Goal: Feedback & Contribution: Contribute content

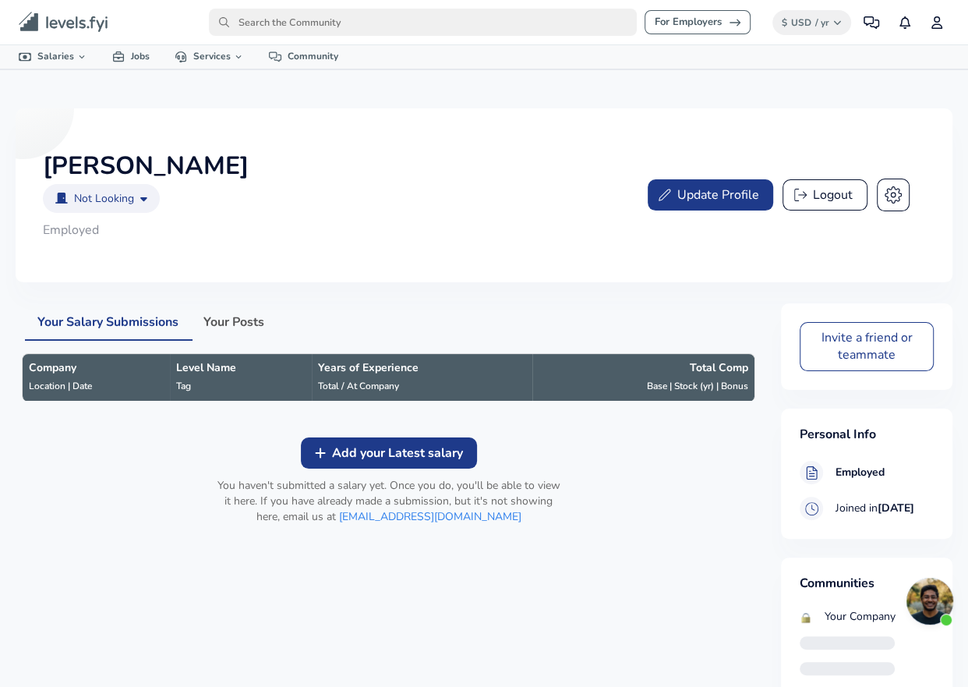
click at [113, 204] on body "For Employers $ USD / yr Change Community Notifications Profile All Data By Loc…" at bounding box center [484, 343] width 968 height 687
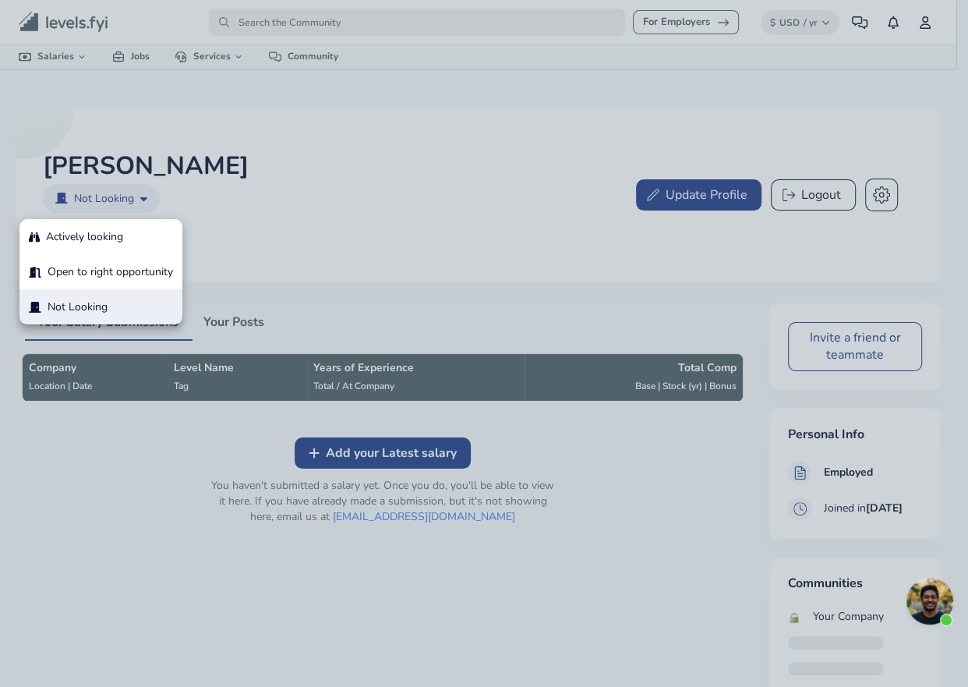
click at [87, 274] on p "Open to right opportunity" at bounding box center [111, 272] width 126 height 16
type input "open_to_opportunity"
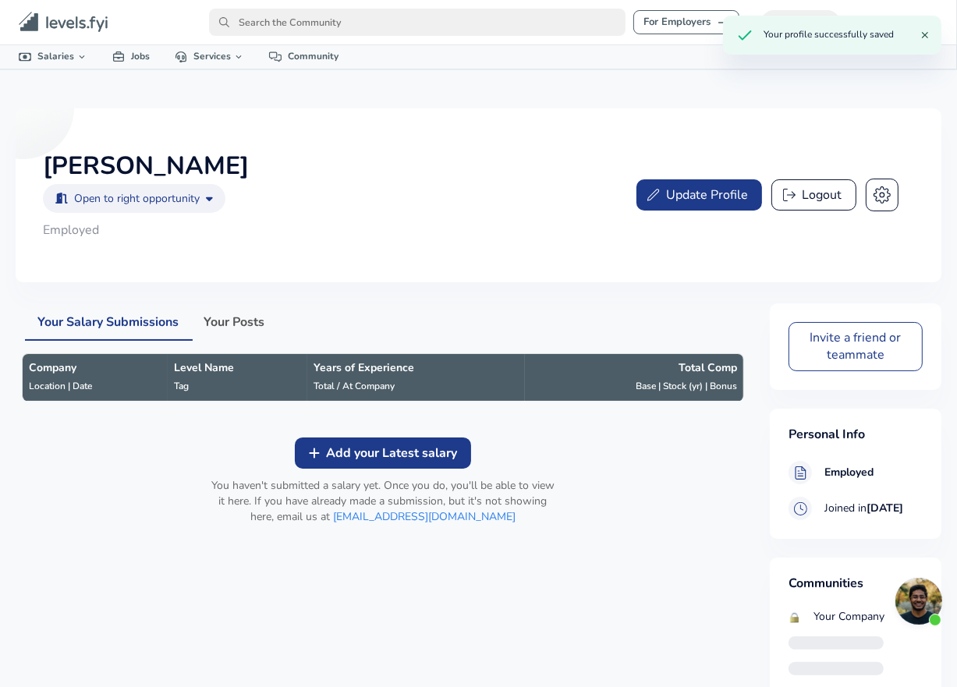
click at [325, 462] on button "Add your Latest salary" at bounding box center [383, 452] width 176 height 31
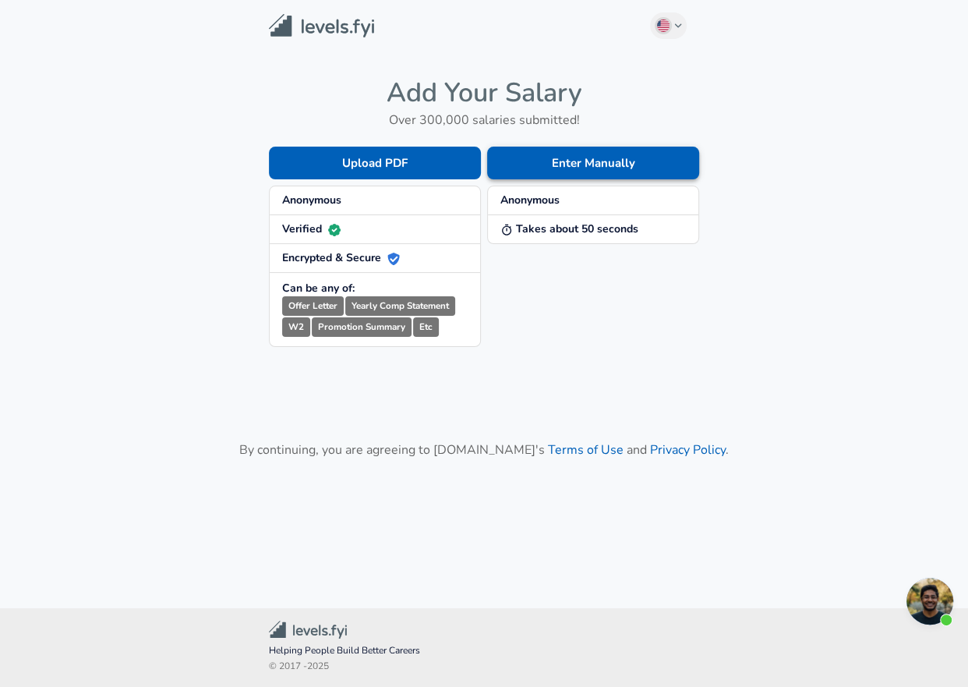
click at [540, 166] on button "Enter Manually" at bounding box center [593, 163] width 212 height 33
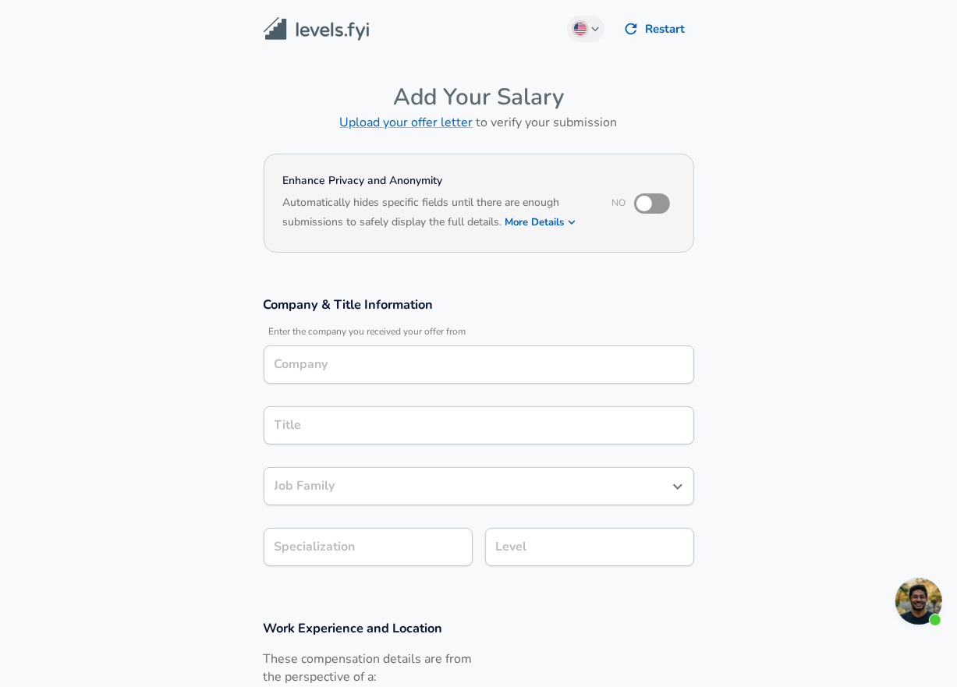
click at [358, 361] on input "Company" at bounding box center [479, 364] width 416 height 24
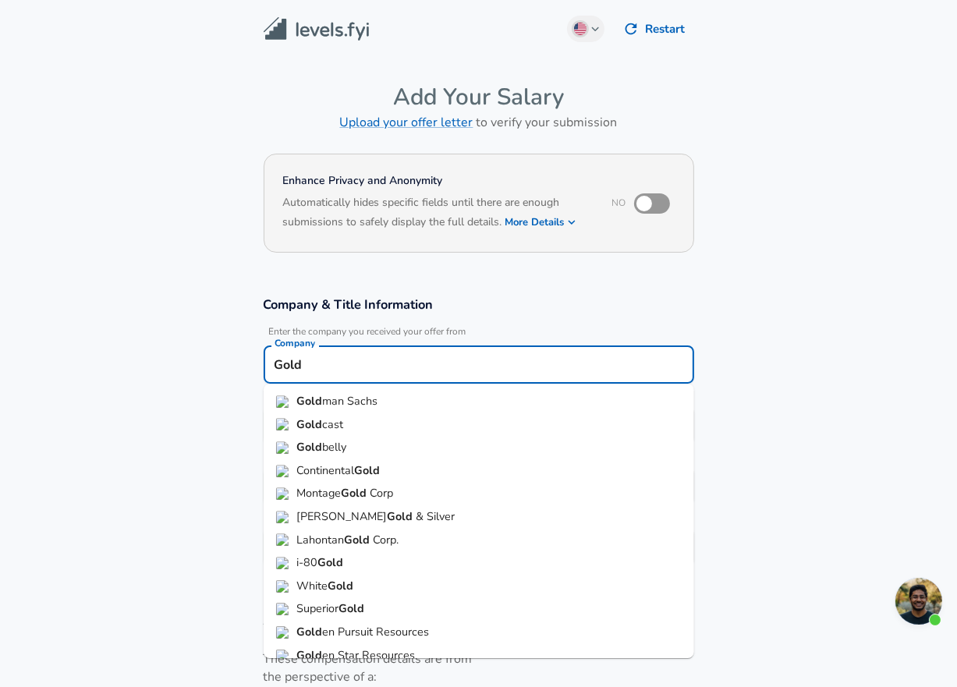
click at [371, 402] on span "man Sachs" at bounding box center [349, 401] width 55 height 16
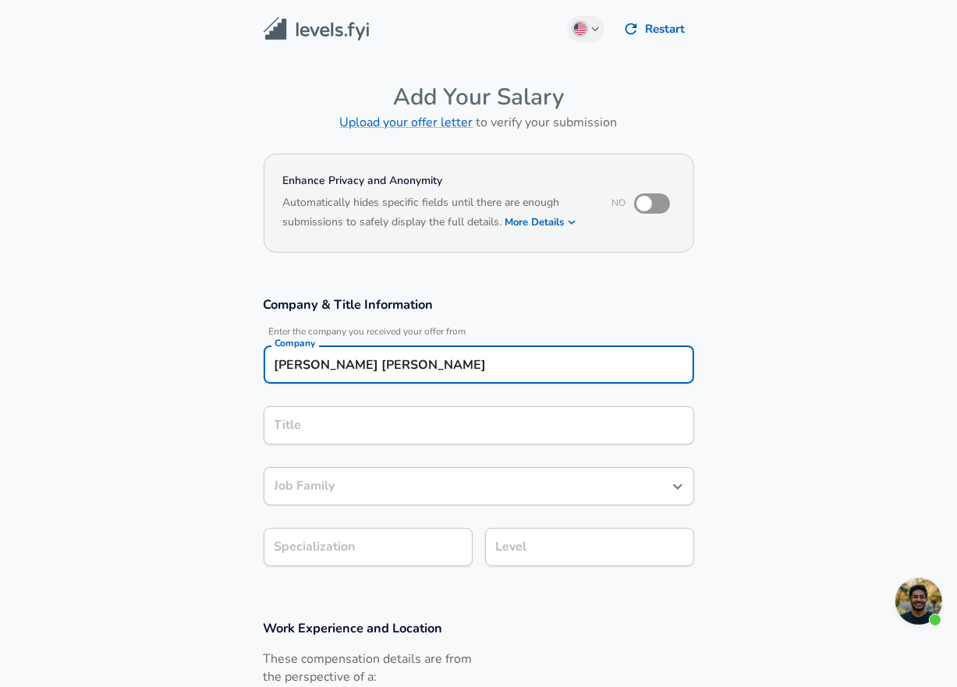
type input "[PERSON_NAME] [PERSON_NAME]"
click at [348, 426] on input "Title" at bounding box center [479, 425] width 416 height 24
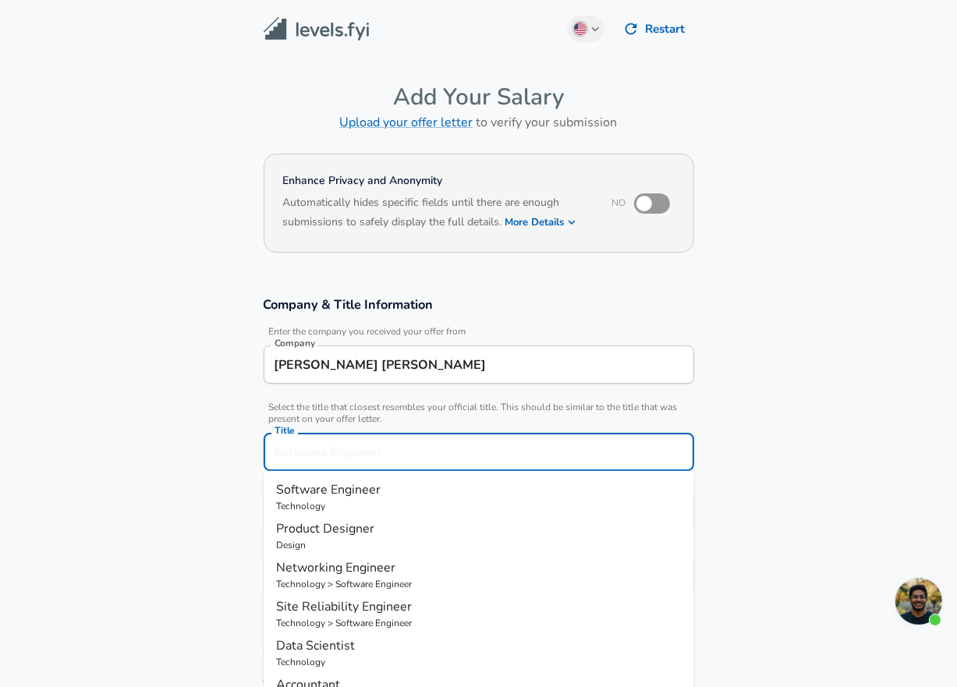
scroll to position [30, 0]
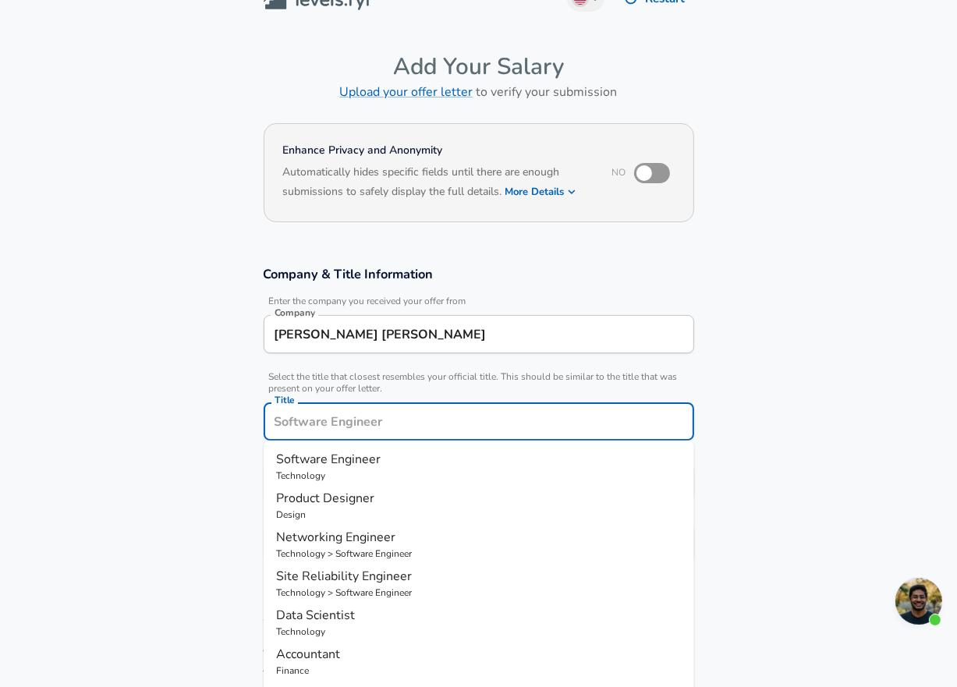
click at [342, 453] on span "Software Engineer" at bounding box center [328, 459] width 104 height 17
type input "Software Engineer"
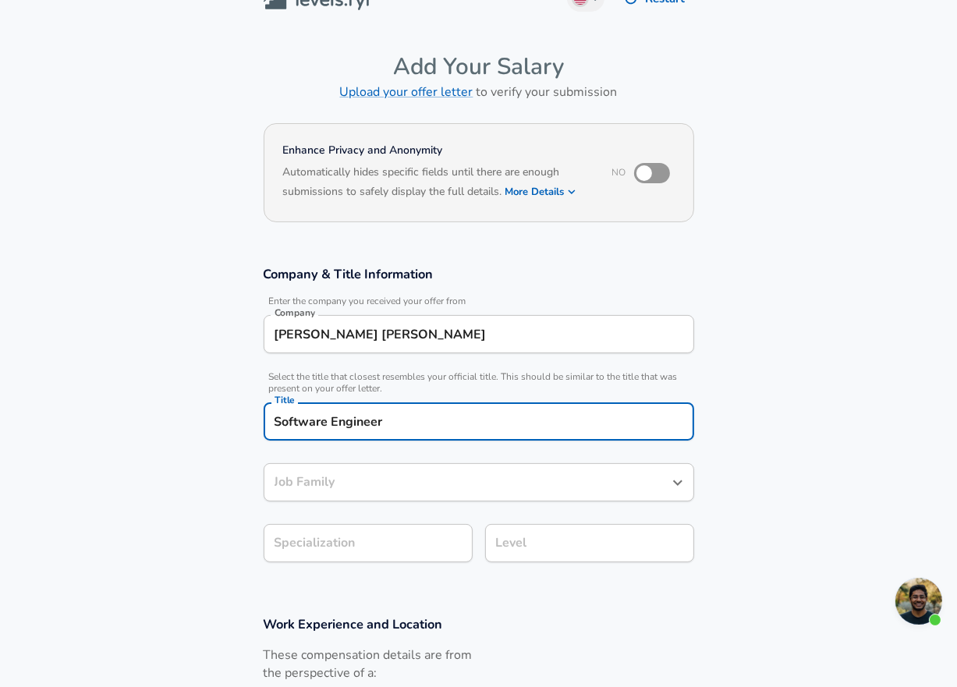
type input "Software Engineer"
click at [344, 480] on input "Software Engineer" at bounding box center [467, 482] width 393 height 24
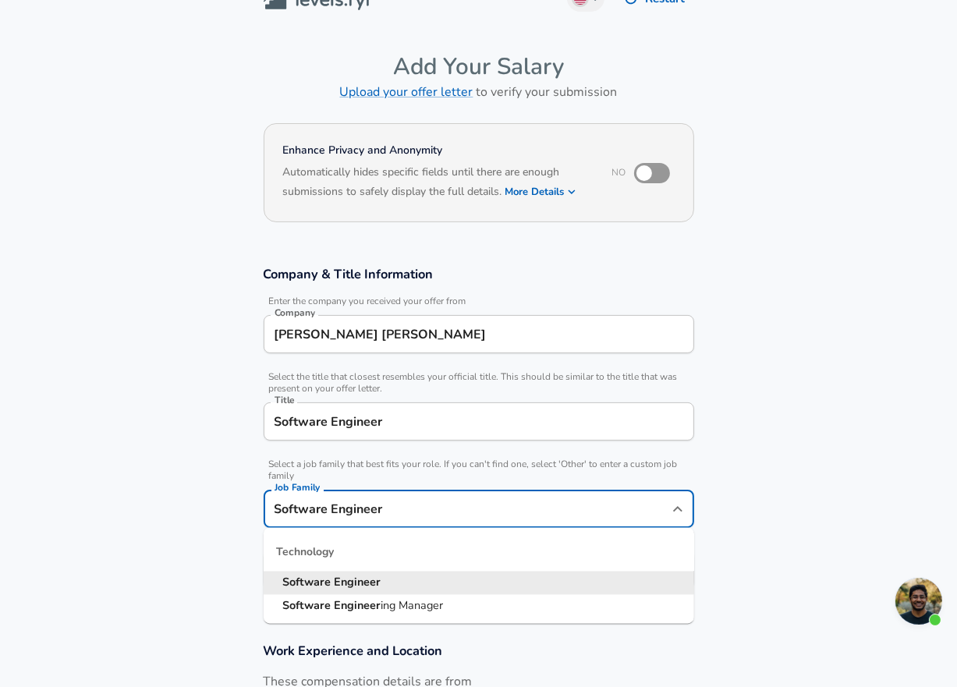
scroll to position [62, 0]
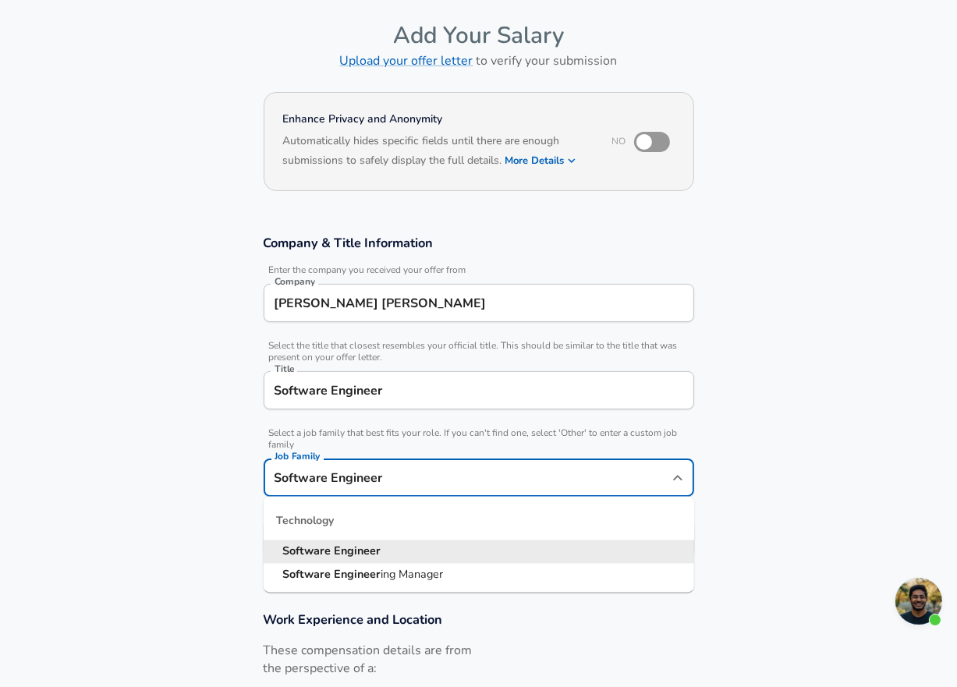
click at [344, 480] on input "Software Engineer" at bounding box center [467, 478] width 393 height 24
click at [188, 484] on section "Company & Title Information Enter the company you received your offer from Comp…" at bounding box center [478, 404] width 957 height 377
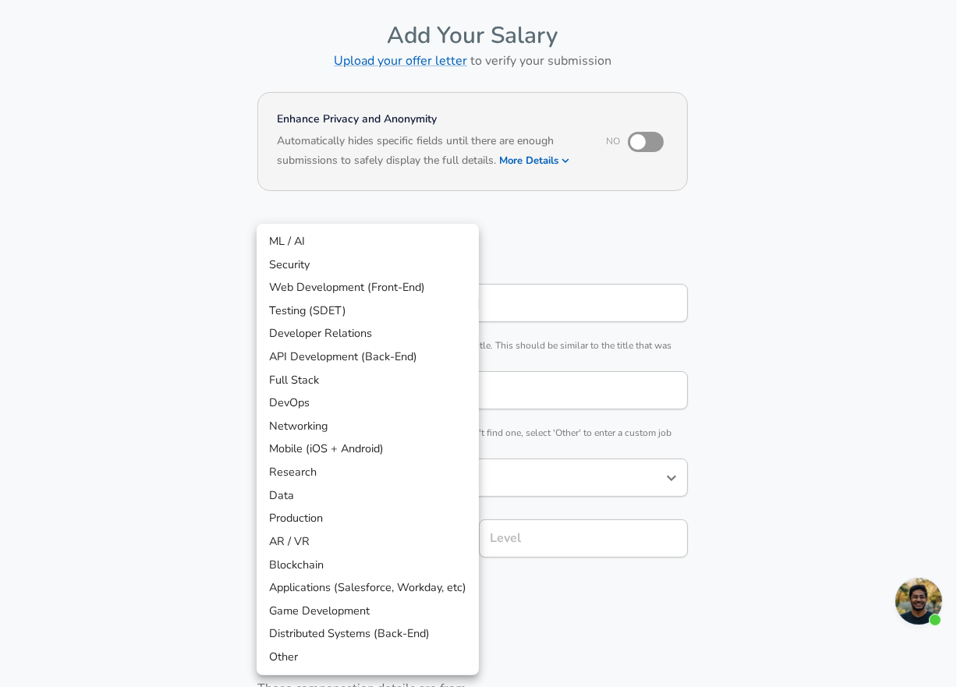
click at [317, 551] on body "English ([GEOGRAPHIC_DATA]) Change Restart Add Your Salary Upload your offer le…" at bounding box center [478, 281] width 957 height 687
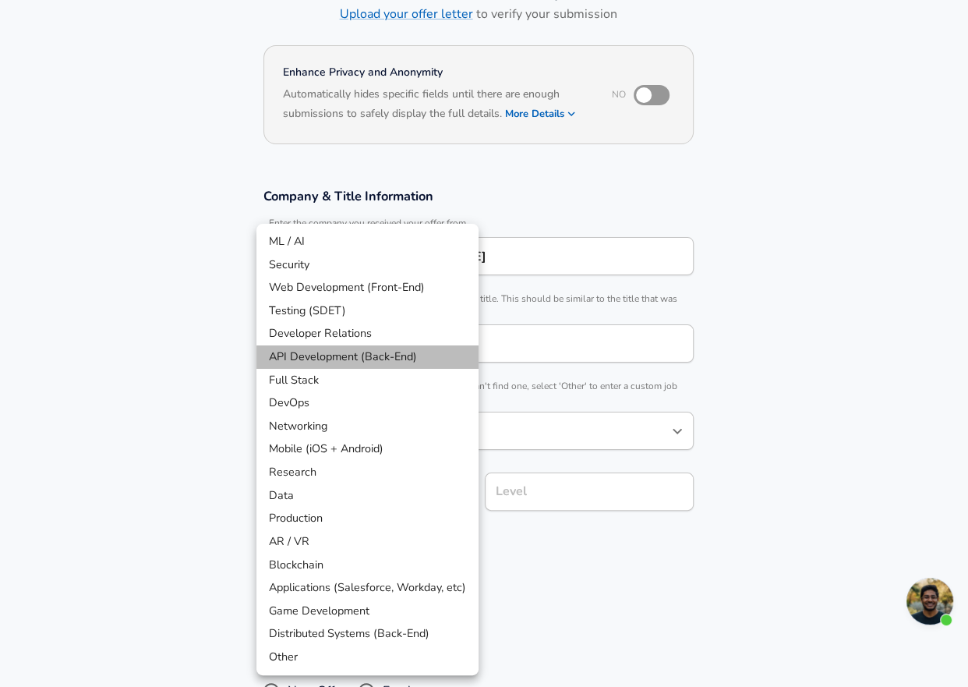
click at [309, 362] on li "API Development (Back-End)" at bounding box center [368, 356] width 222 height 23
type input "API Development (Back-End)"
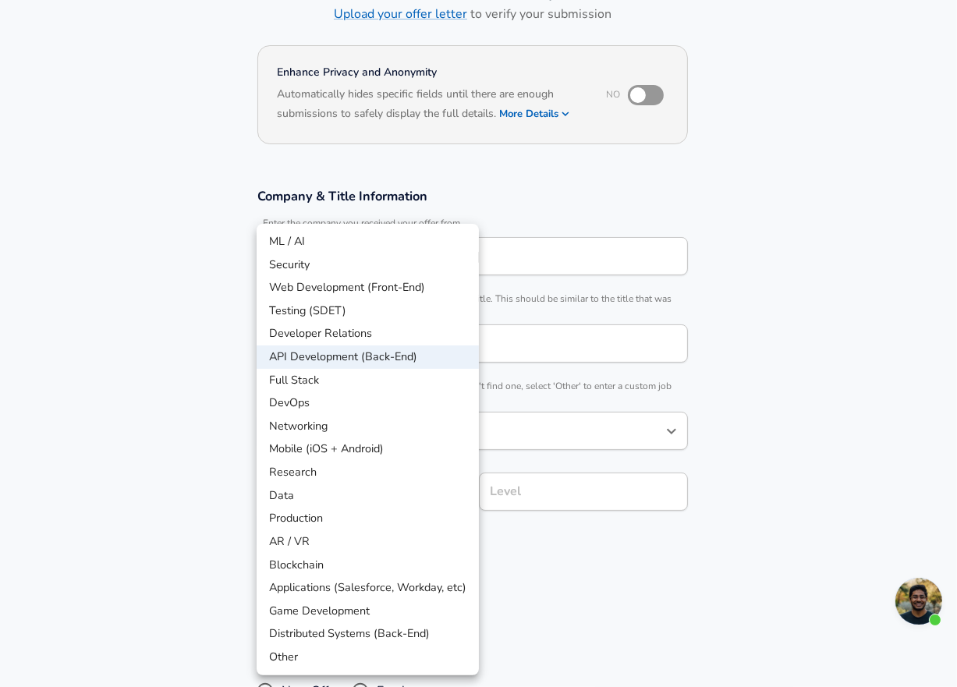
click at [405, 532] on body "English ([GEOGRAPHIC_DATA]) Change Restart Add Your Salary Upload your offer le…" at bounding box center [478, 235] width 957 height 687
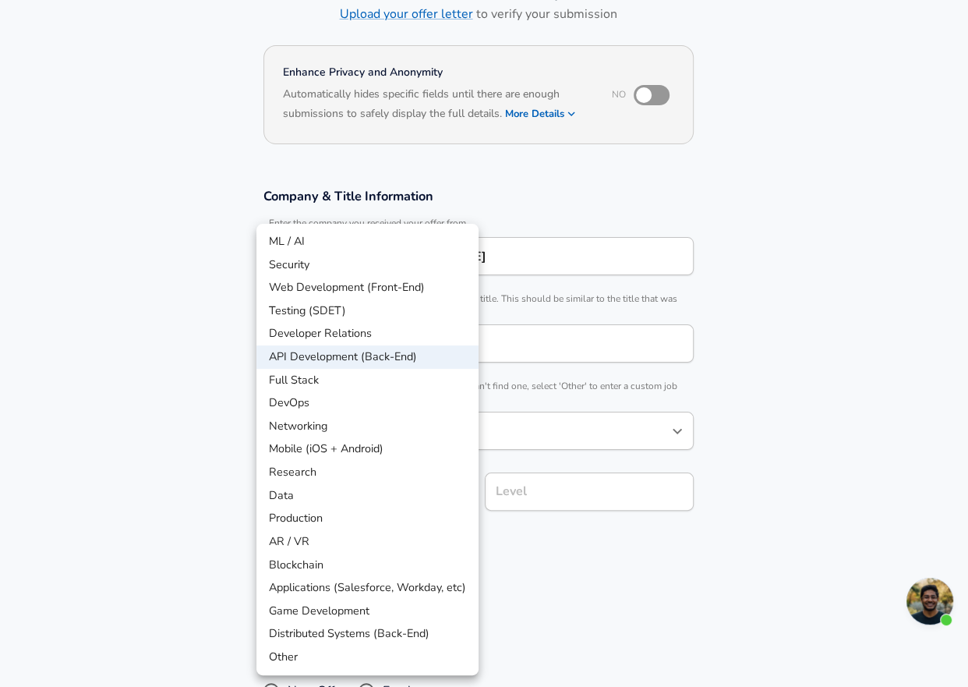
click at [681, 554] on div at bounding box center [484, 343] width 968 height 687
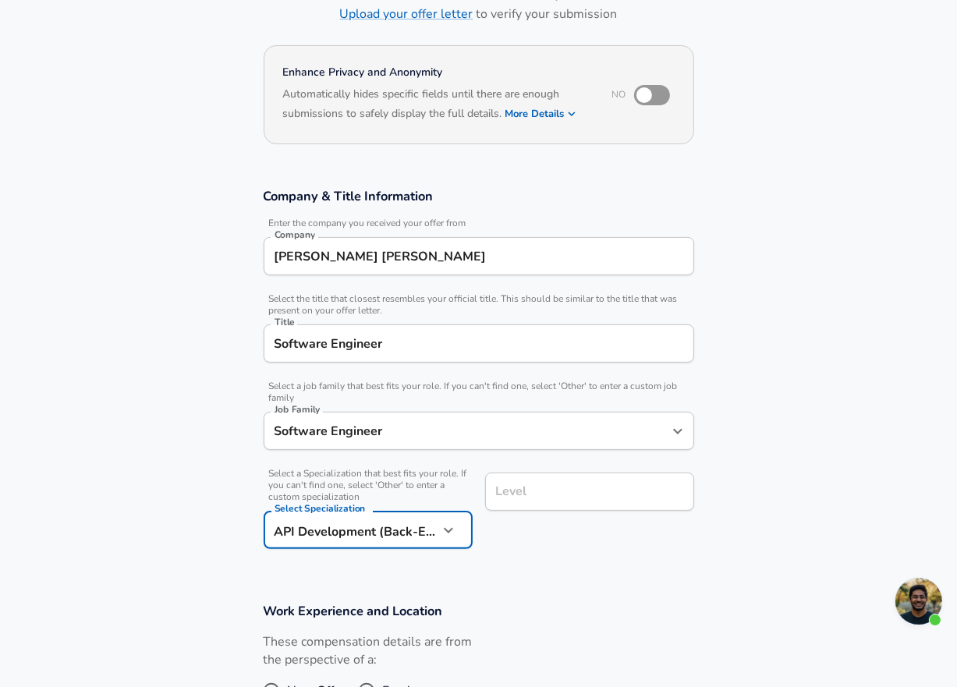
click at [626, 501] on input "Level" at bounding box center [589, 492] width 195 height 24
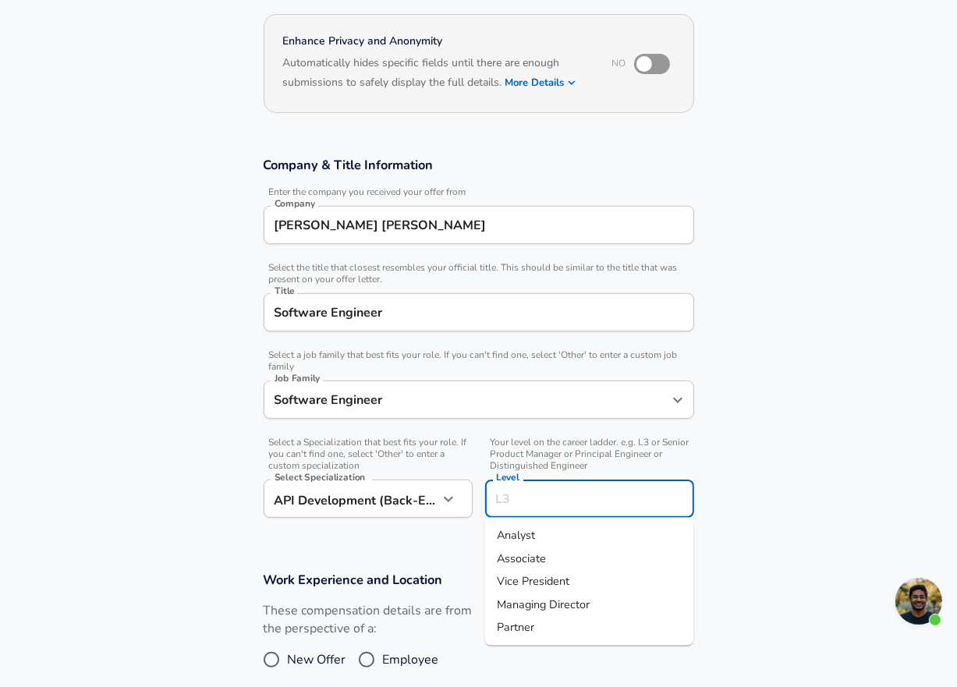
click at [538, 575] on span "Vice President" at bounding box center [533, 581] width 73 height 16
type input "Vice President"
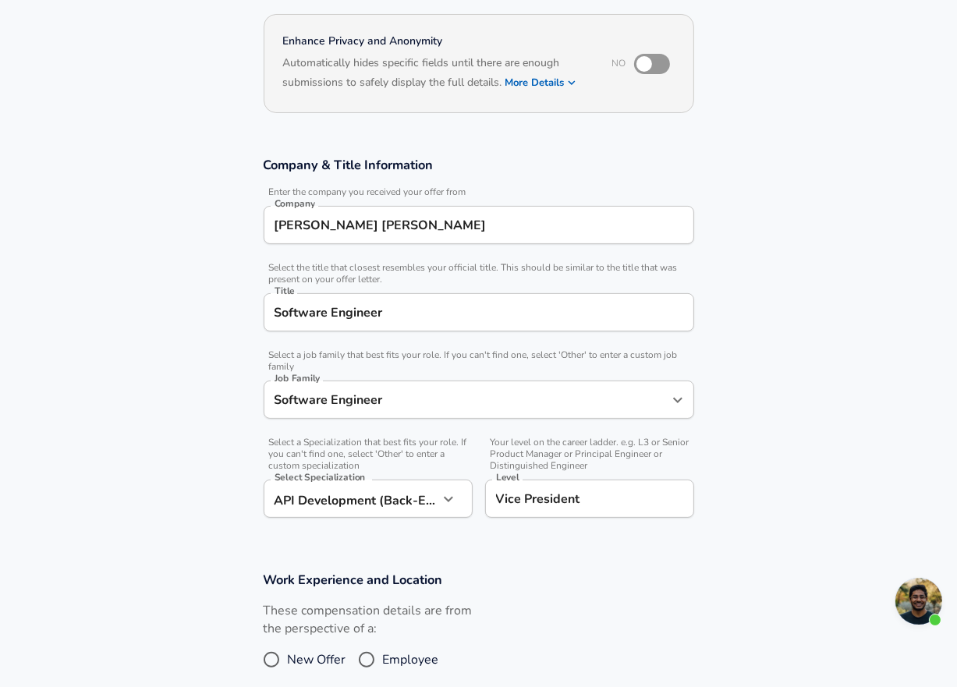
click at [540, 576] on h3 "Work Experience and Location" at bounding box center [479, 580] width 430 height 18
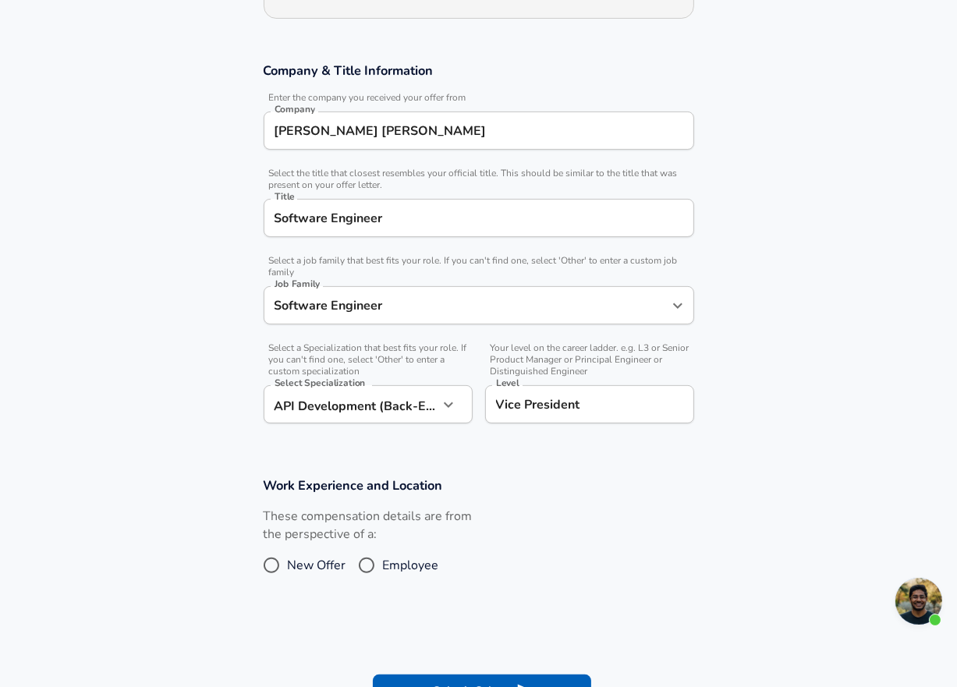
scroll to position [270, 0]
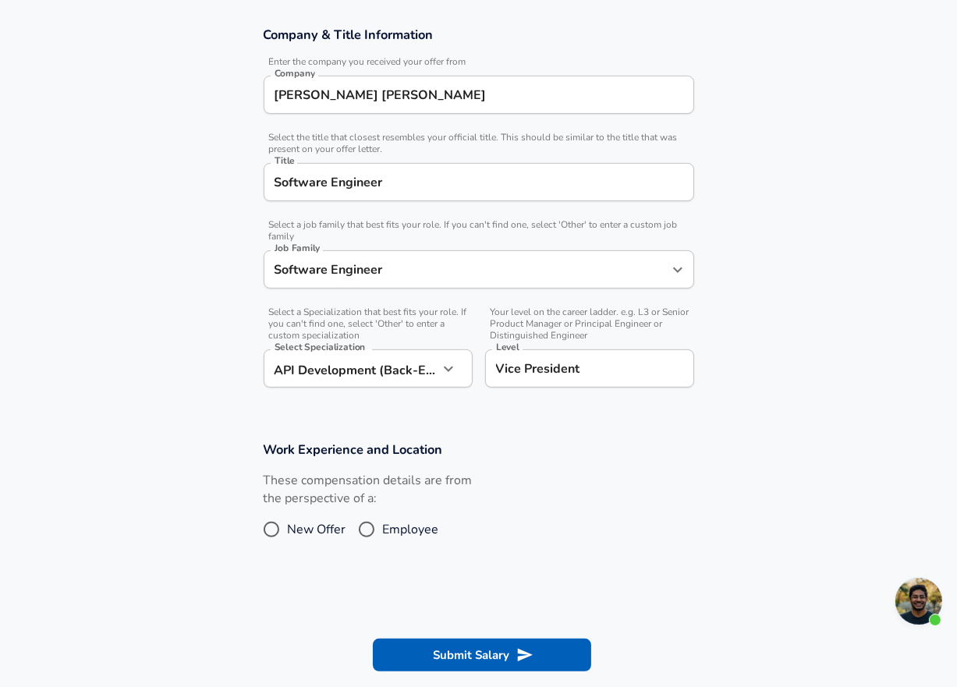
click at [362, 525] on input "Employee" at bounding box center [366, 529] width 33 height 25
radio input "true"
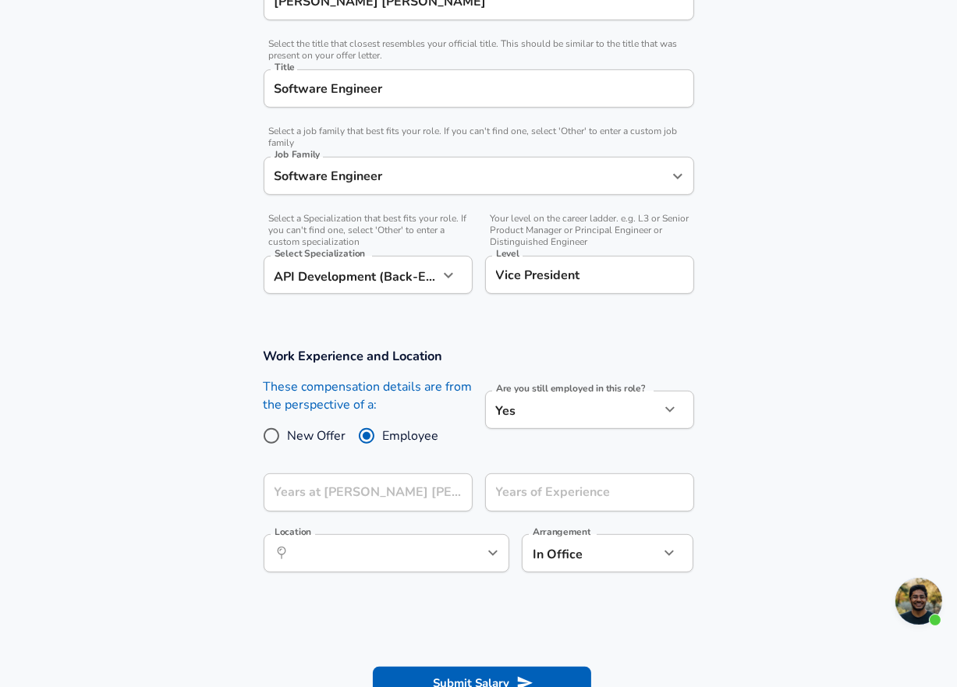
scroll to position [399, 0]
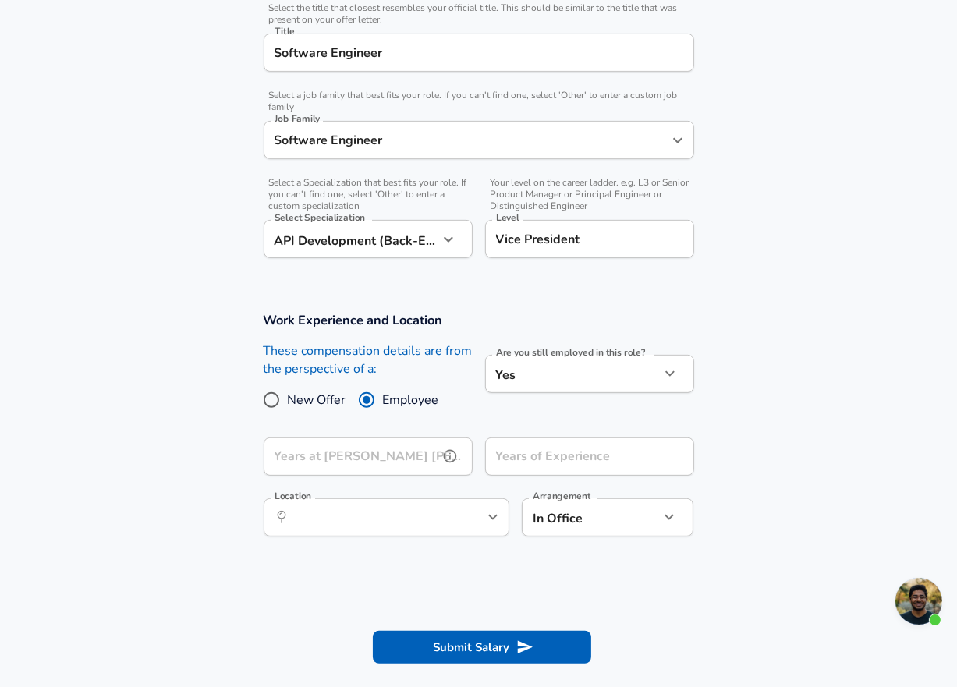
click at [442, 462] on icon "help" at bounding box center [450, 456] width 16 height 16
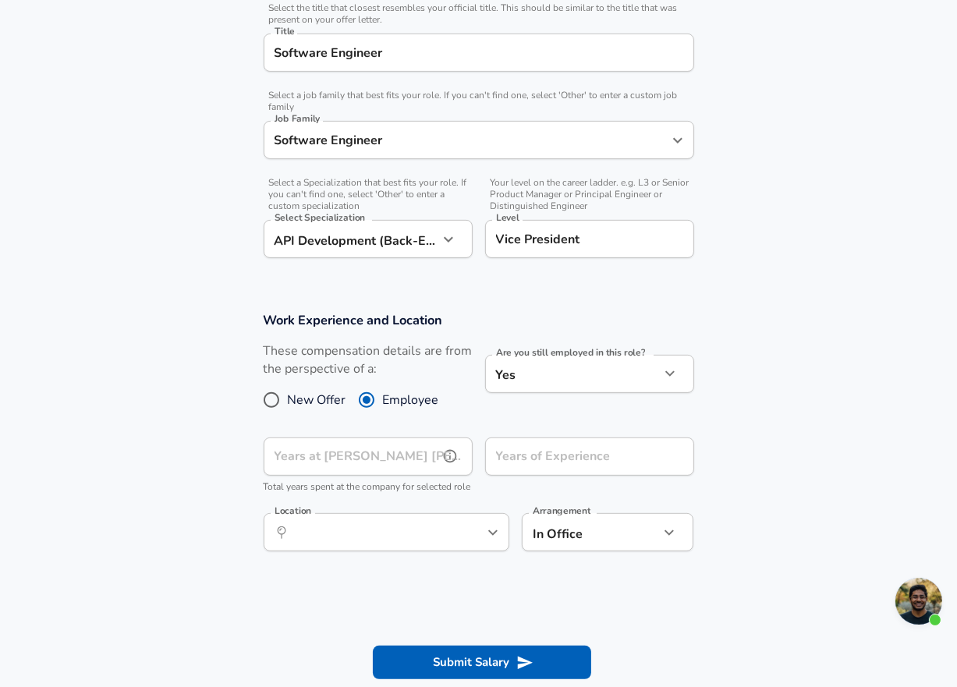
click at [390, 468] on input "Years at [PERSON_NAME] [PERSON_NAME]" at bounding box center [351, 456] width 175 height 38
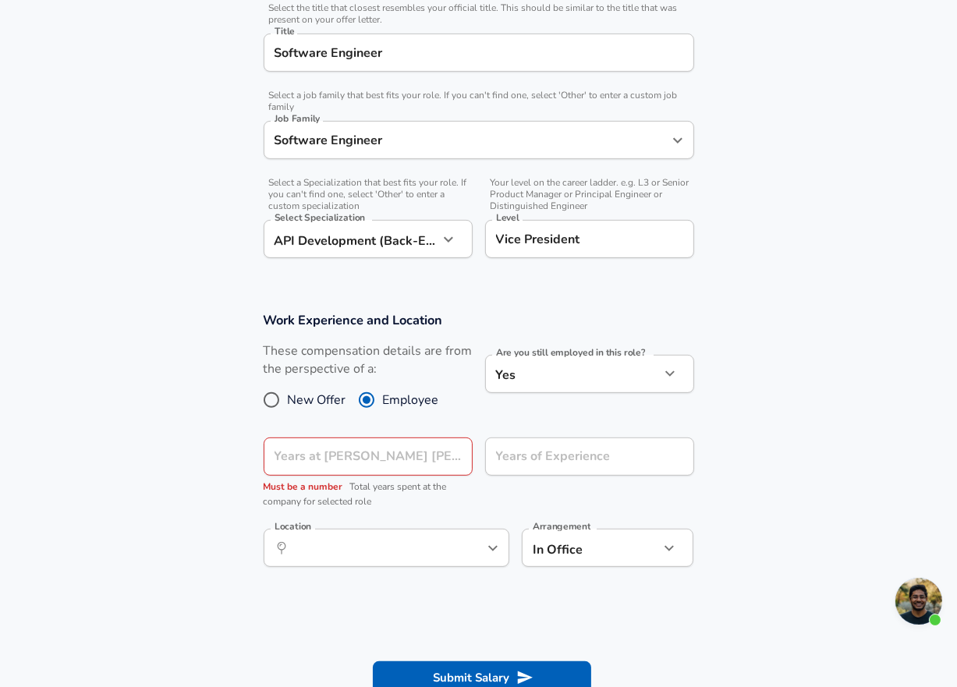
click at [170, 470] on section "Work Experience and Location These compensation details are from the perspectiv…" at bounding box center [478, 447] width 957 height 309
click at [315, 453] on input "Years at [PERSON_NAME] [PERSON_NAME]" at bounding box center [351, 456] width 175 height 38
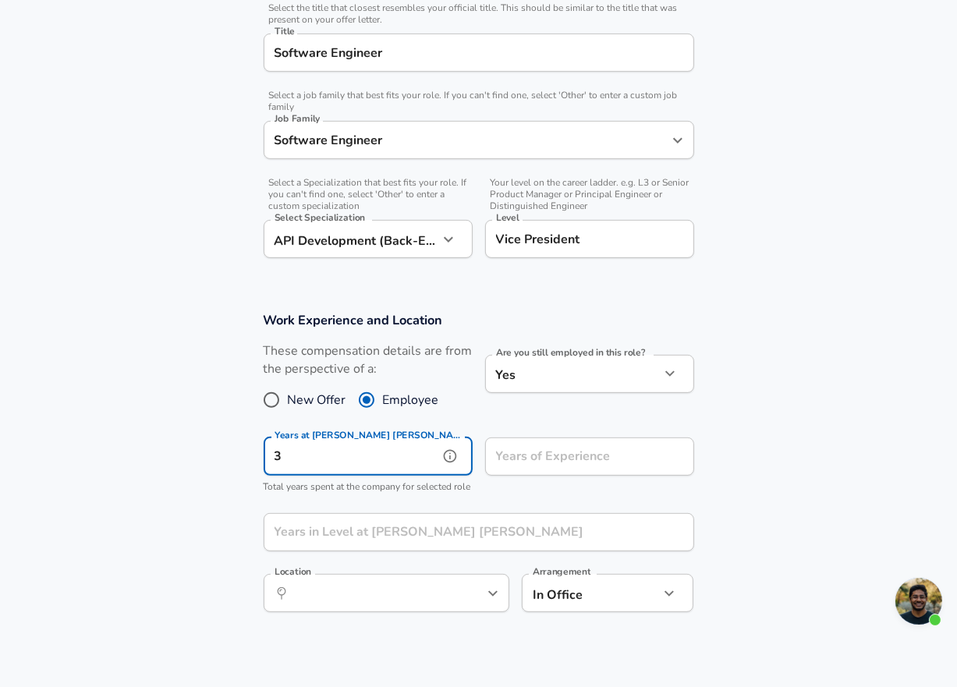
type input "3"
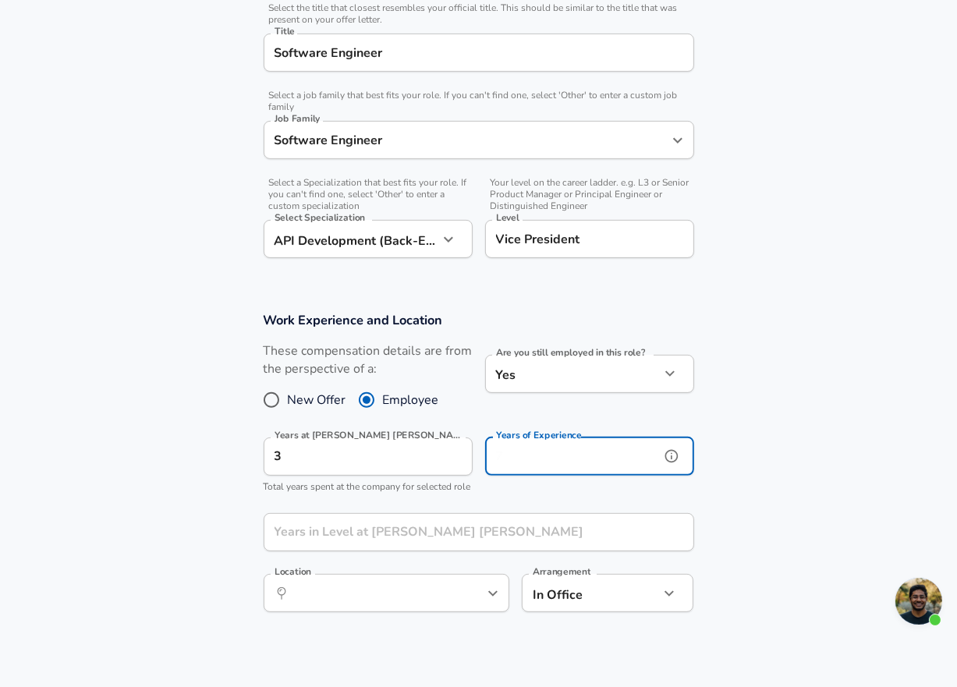
click at [579, 459] on input "Years of Experience" at bounding box center [572, 456] width 175 height 38
click at [778, 464] on section "Work Experience and Location These compensation details are from the perspectiv…" at bounding box center [478, 470] width 957 height 354
click at [513, 464] on input "Years of Experience" at bounding box center [572, 456] width 175 height 38
type input "7"
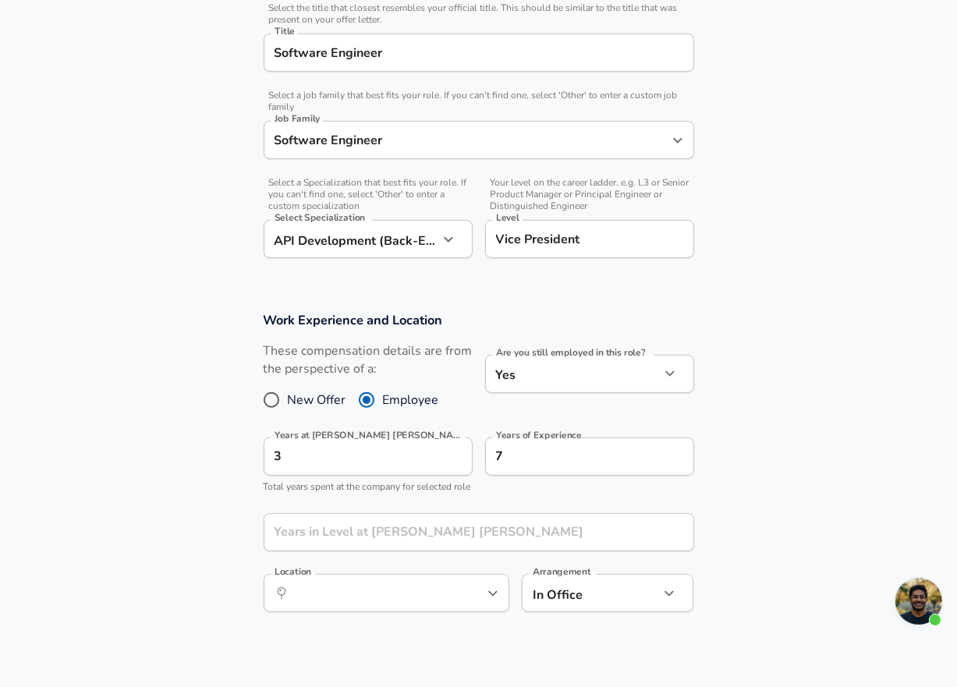
click at [727, 455] on section "Work Experience and Location These compensation details are from the perspectiv…" at bounding box center [478, 470] width 957 height 354
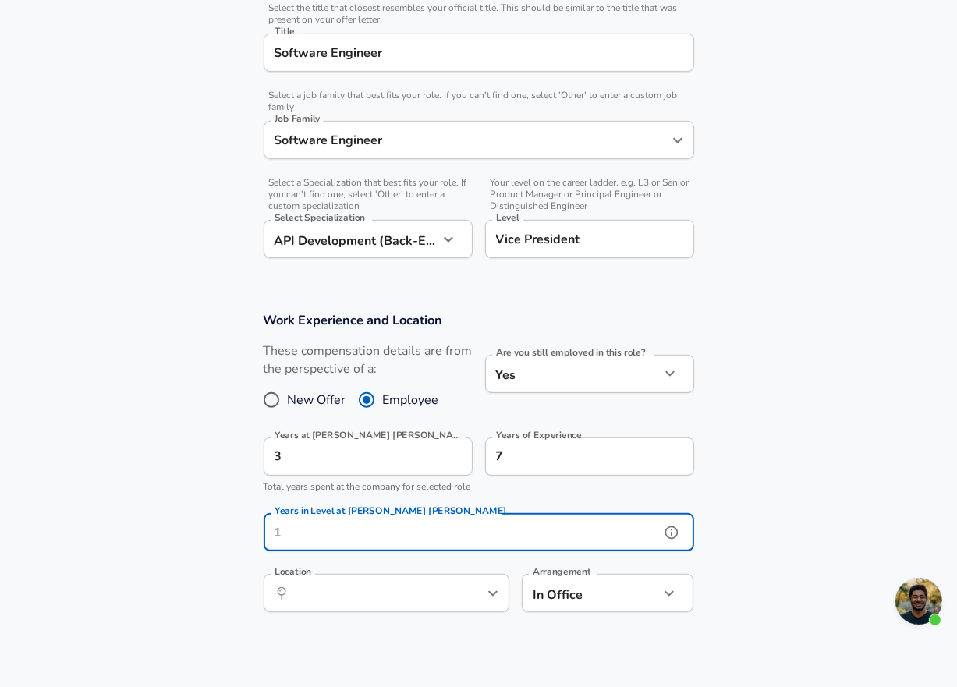
click at [323, 551] on input "Years in Level at [PERSON_NAME] [PERSON_NAME]" at bounding box center [462, 532] width 396 height 38
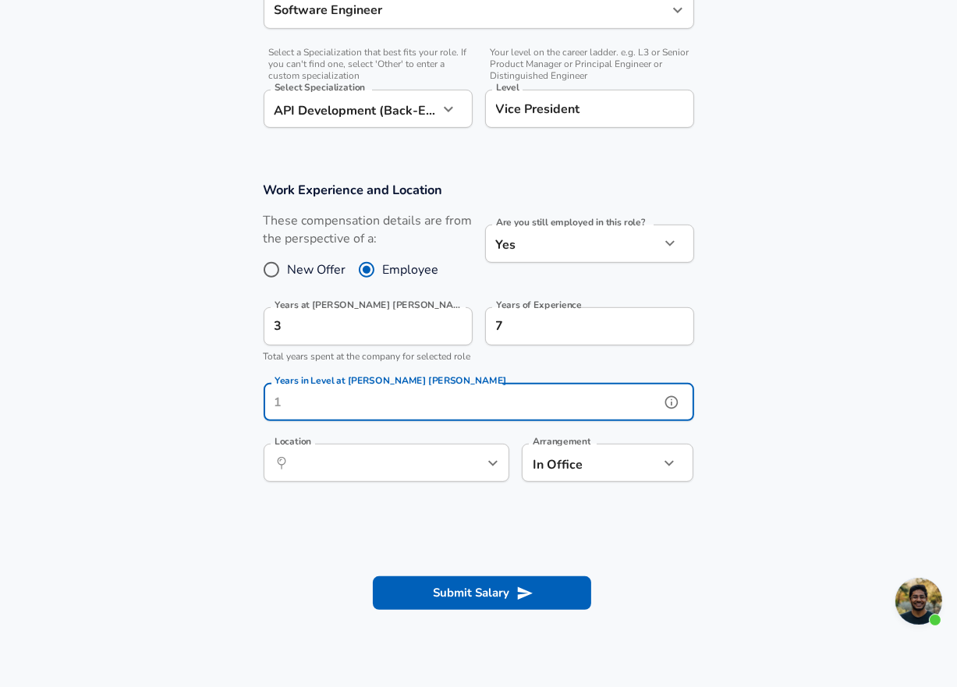
click at [673, 410] on icon "help" at bounding box center [672, 403] width 16 height 16
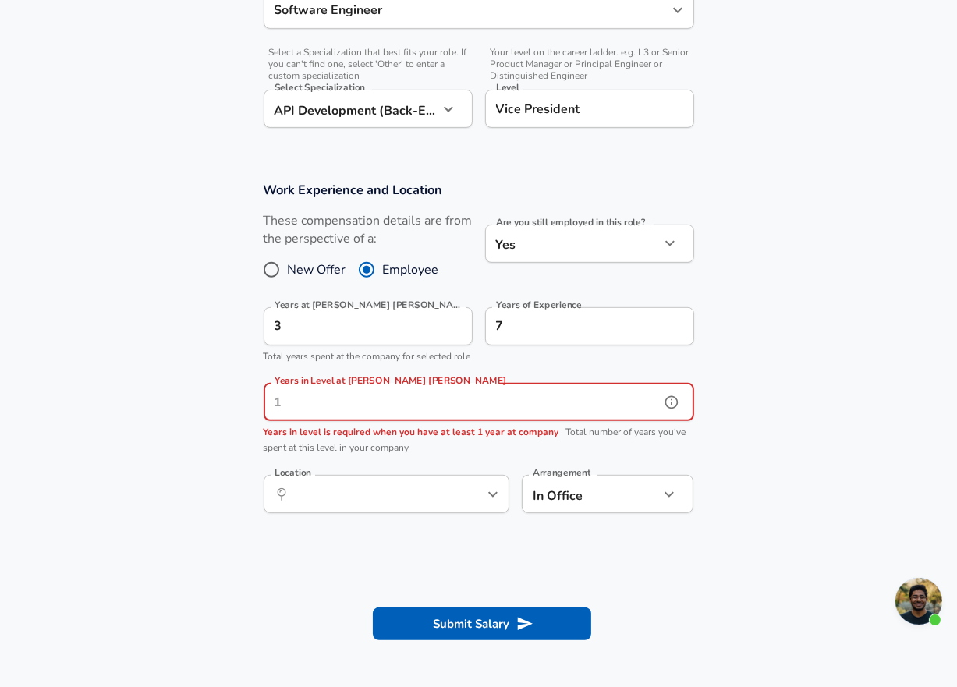
click at [639, 413] on input "Years in Level at [PERSON_NAME] [PERSON_NAME]" at bounding box center [462, 402] width 396 height 38
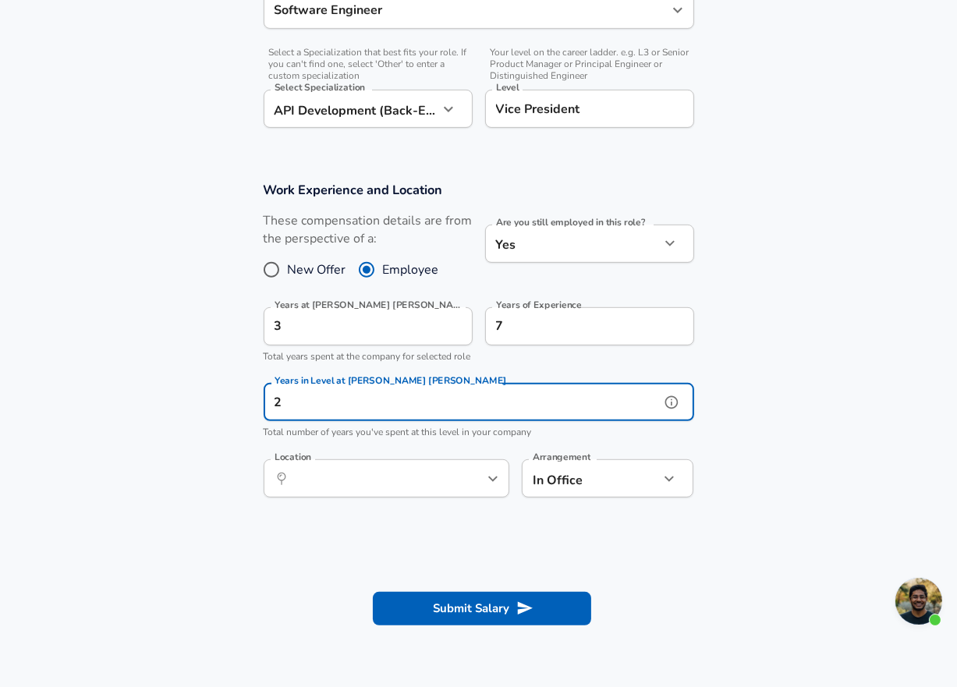
type input "2"
click at [770, 446] on section "Work Experience and Location These compensation details are from the perspectiv…" at bounding box center [478, 348] width 957 height 370
click at [624, 414] on input "2" at bounding box center [462, 402] width 396 height 38
type input "1"
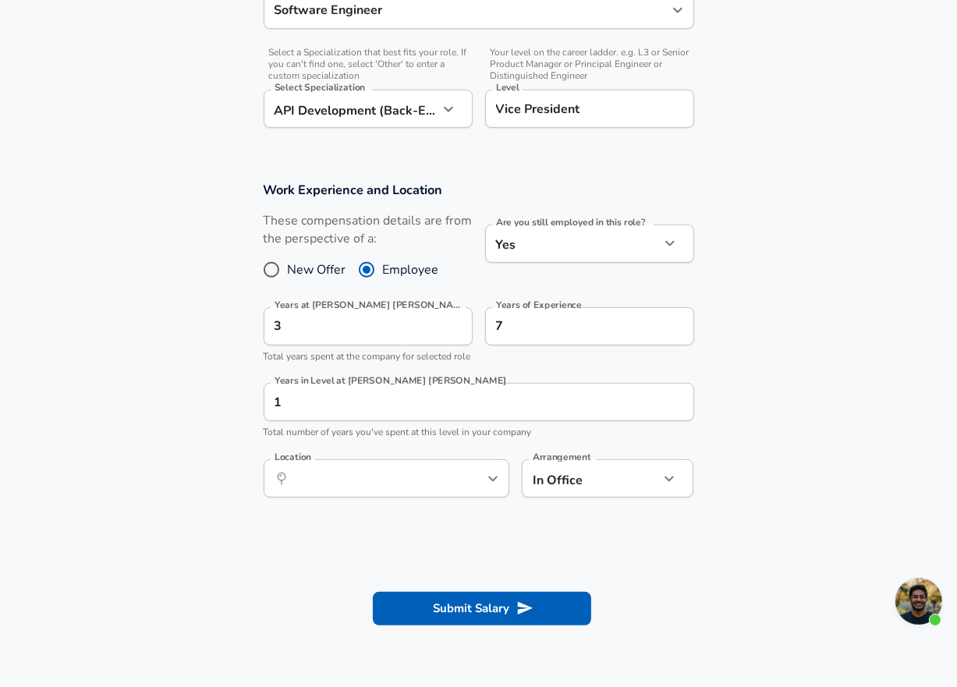
click at [728, 392] on section "Work Experience and Location These compensation details are from the perspectiv…" at bounding box center [478, 348] width 957 height 370
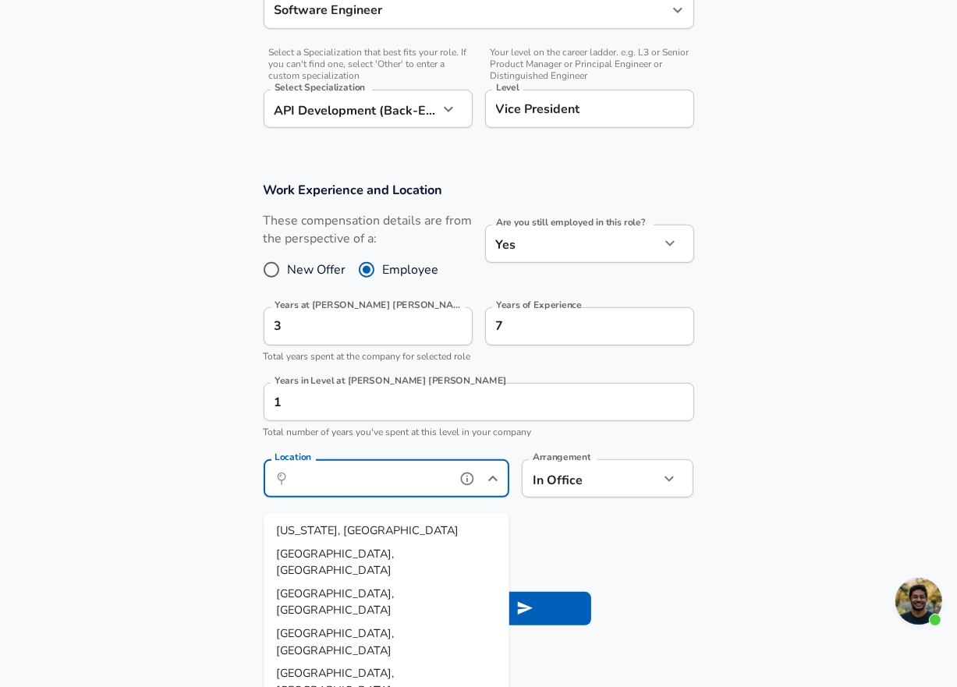
click at [444, 490] on input "Location" at bounding box center [369, 478] width 160 height 24
click at [363, 523] on li "[US_STATE], [GEOGRAPHIC_DATA]" at bounding box center [387, 530] width 246 height 23
type input "[US_STATE], [GEOGRAPHIC_DATA]"
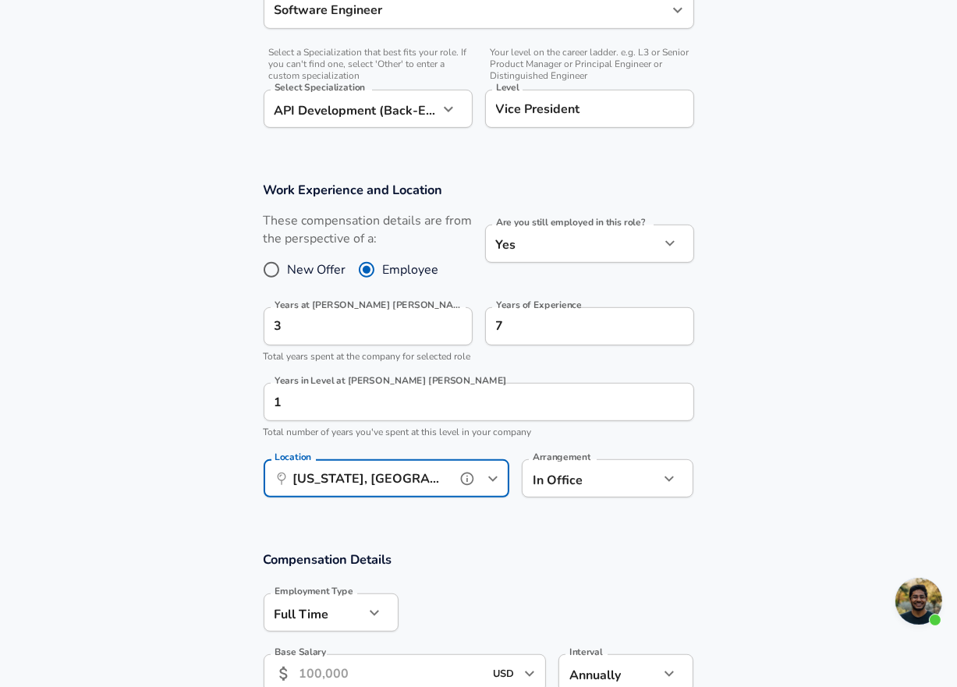
scroll to position [660, 0]
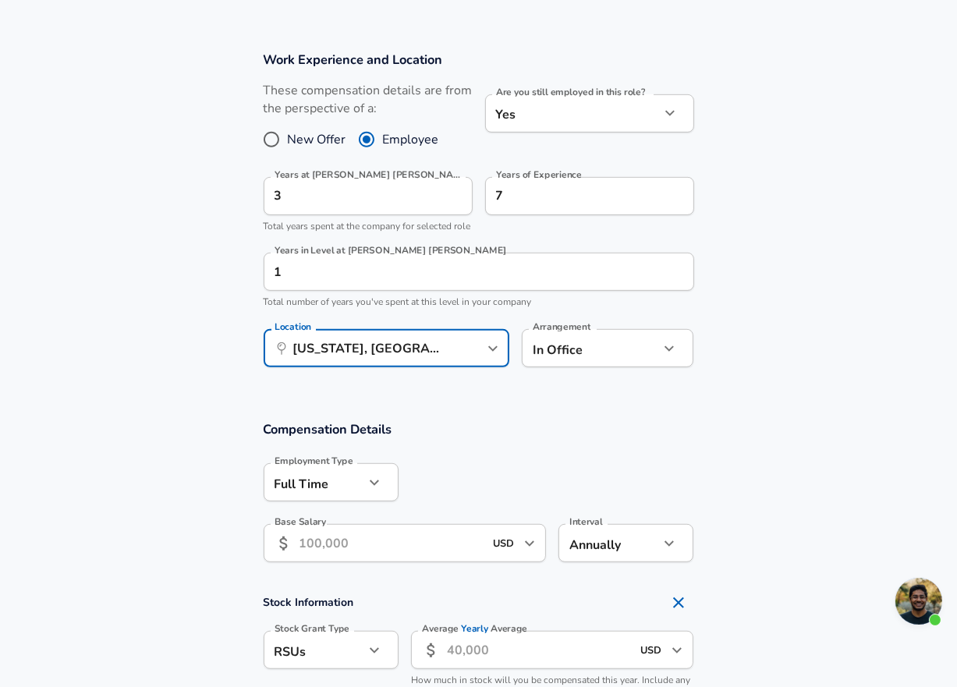
click at [379, 562] on input "Base Salary" at bounding box center [391, 543] width 185 height 38
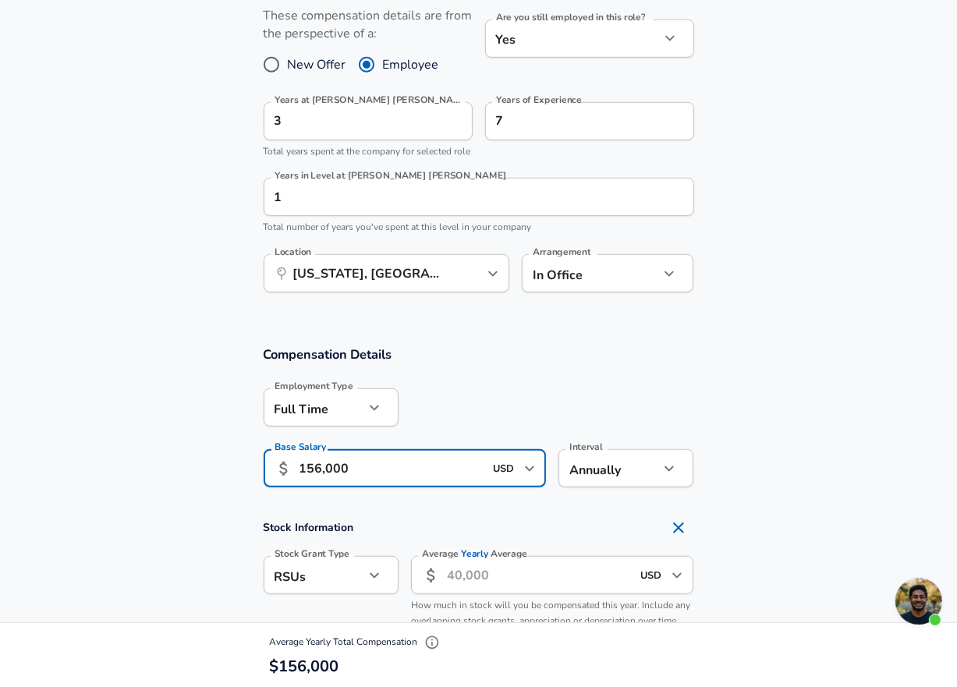
scroll to position [789, 0]
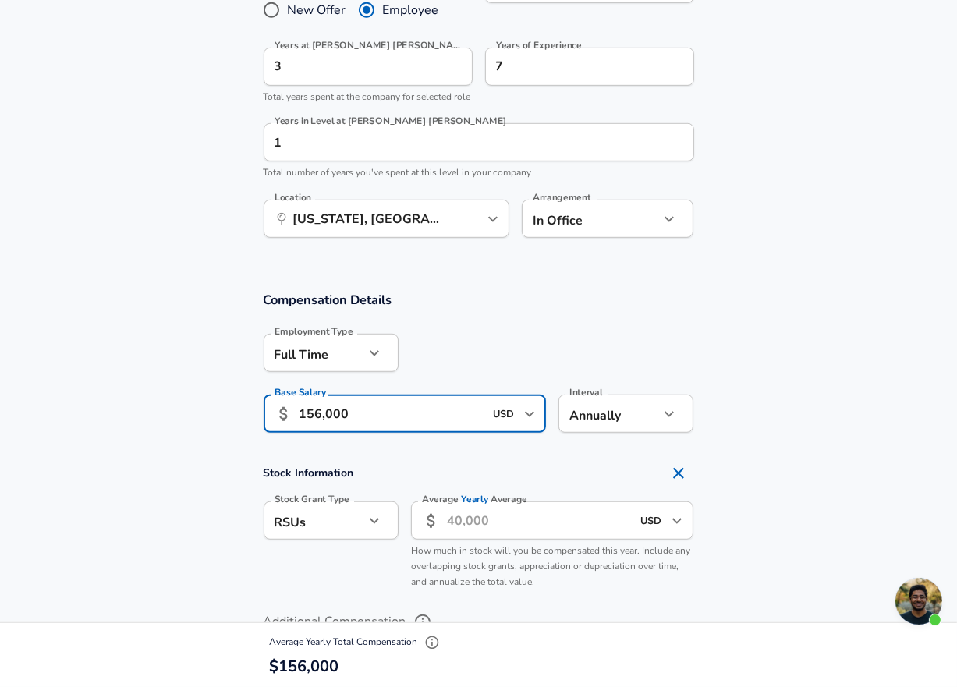
type input "156,000"
click at [152, 558] on section "Stock Information Stock Grant Type RSUs stock Stock Grant Type Average Yearly A…" at bounding box center [478, 527] width 957 height 139
click at [672, 483] on icon "Remove Section" at bounding box center [678, 473] width 19 height 19
checkbox input "false"
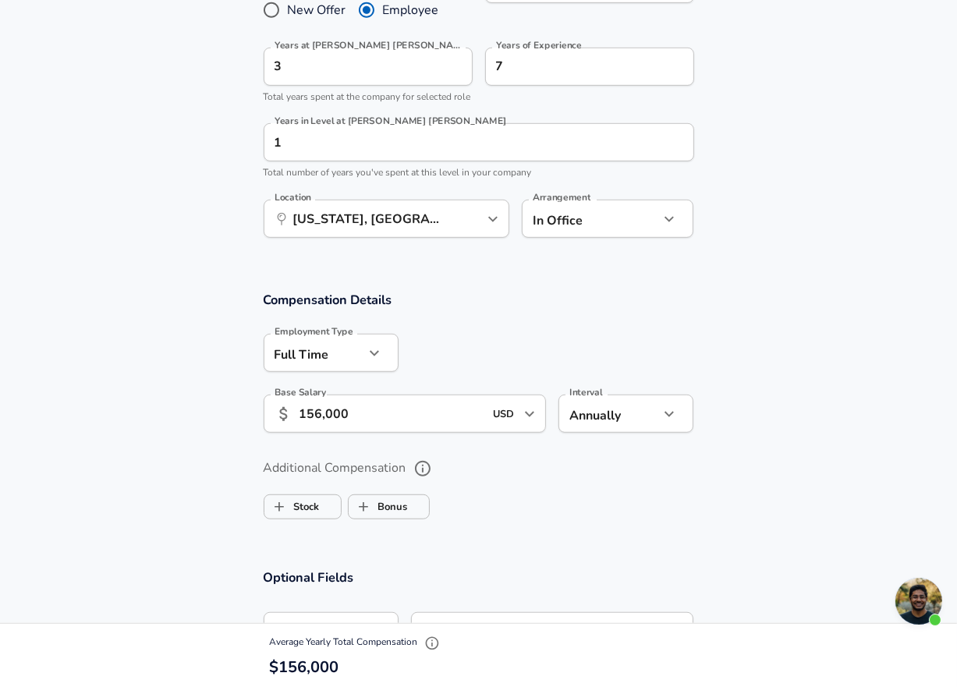
scroll to position [919, 0]
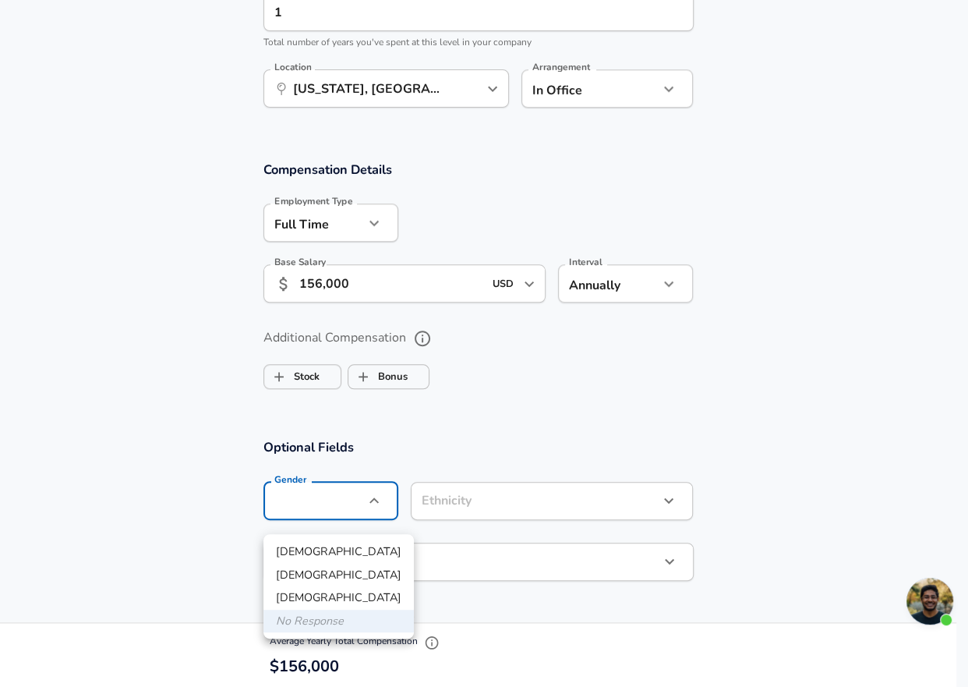
click at [197, 529] on div at bounding box center [484, 343] width 968 height 687
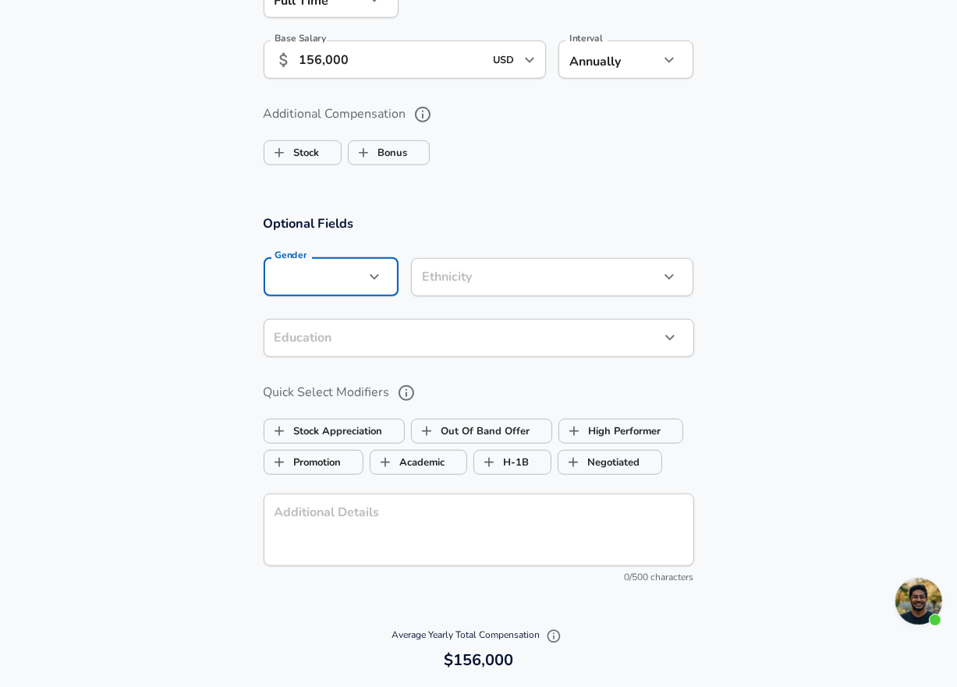
scroll to position [1179, 0]
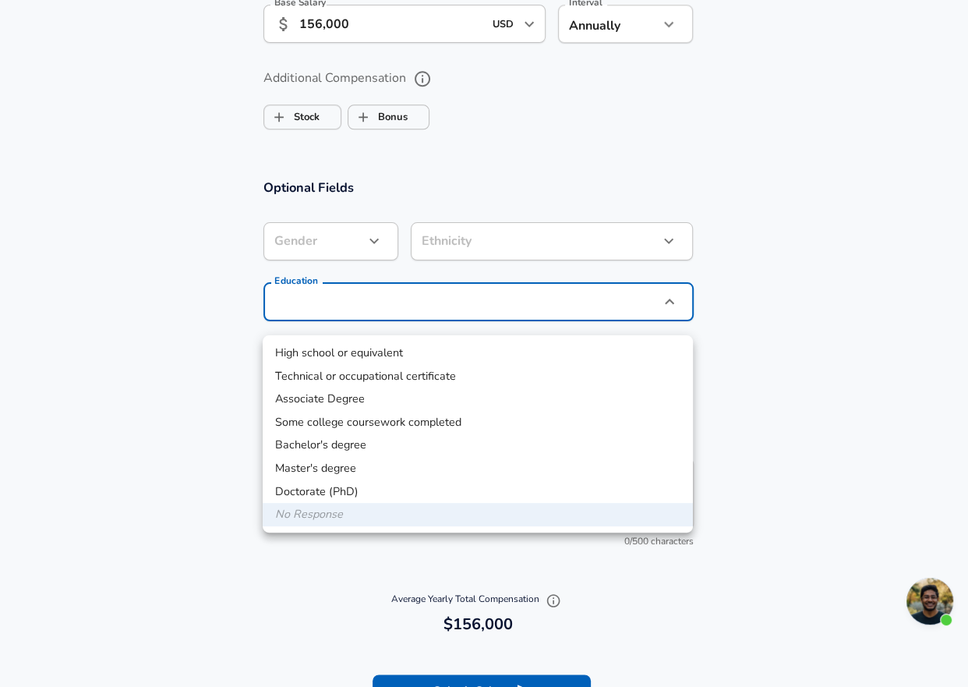
click at [322, 476] on li "Master's degree" at bounding box center [478, 468] width 430 height 23
type input "Masters degree"
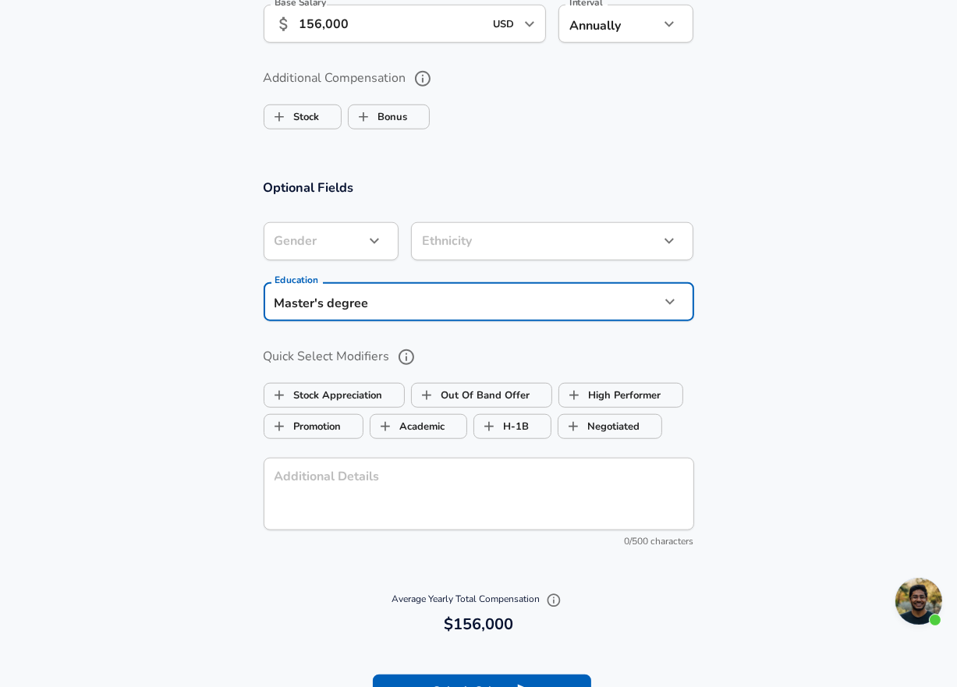
click at [219, 428] on section "Optional Fields Gender ​ Gender Ethnicity ​ Ethnicity Education Master's degree…" at bounding box center [478, 371] width 957 height 420
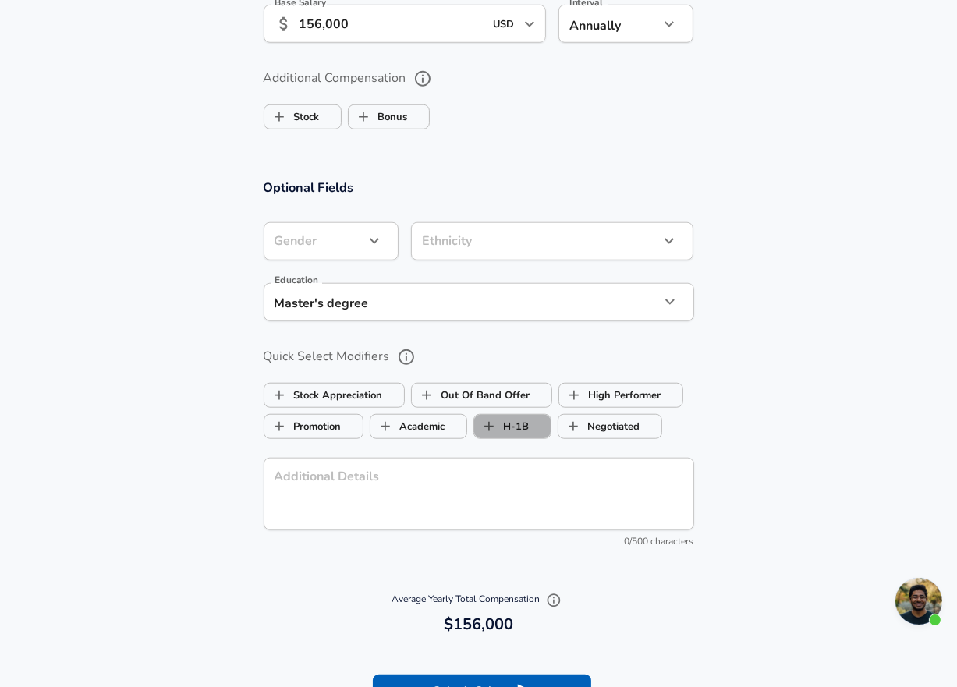
click at [508, 441] on label "H-1B" at bounding box center [501, 427] width 55 height 30
checkbox input "true"
click at [413, 366] on icon "help" at bounding box center [406, 357] width 19 height 19
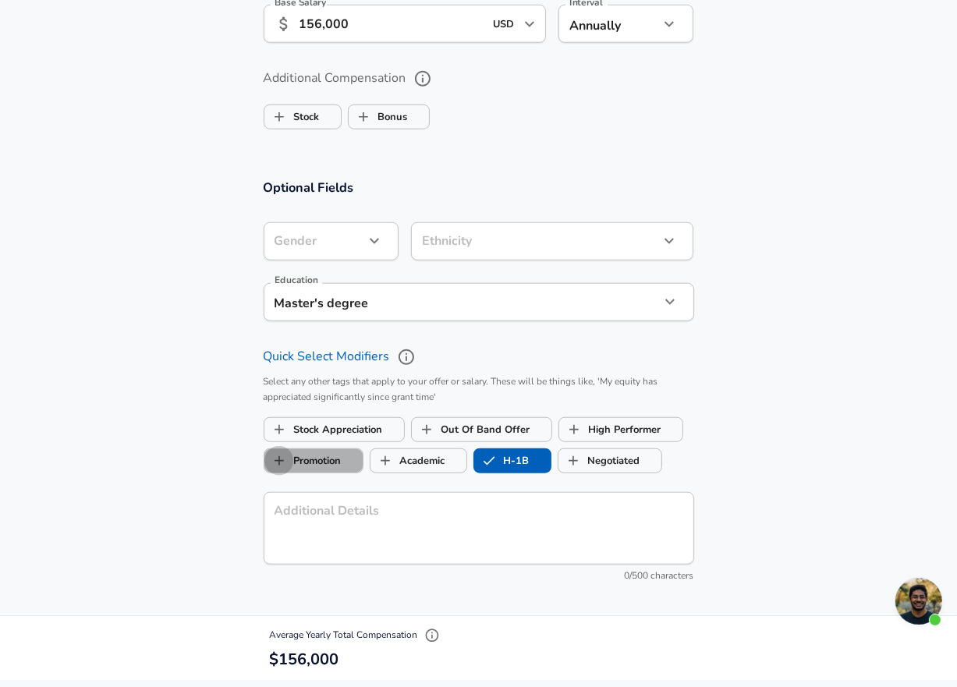
click at [289, 473] on input "Promotion" at bounding box center [279, 461] width 30 height 30
checkbox input "true"
click at [664, 444] on span "High Performer" at bounding box center [620, 430] width 123 height 30
checkbox input "true"
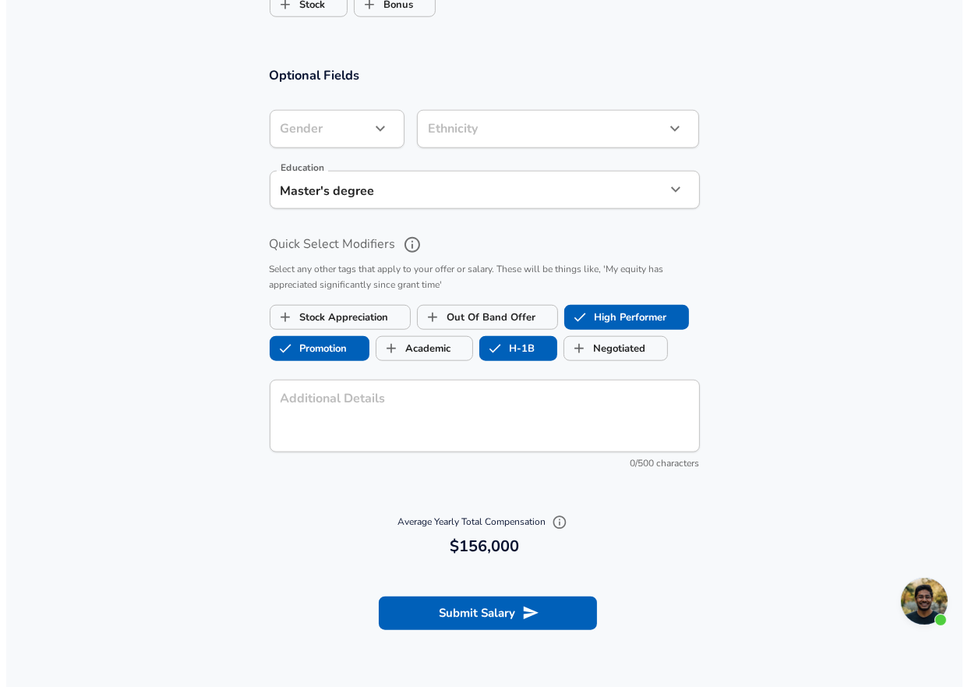
scroll to position [1299, 0]
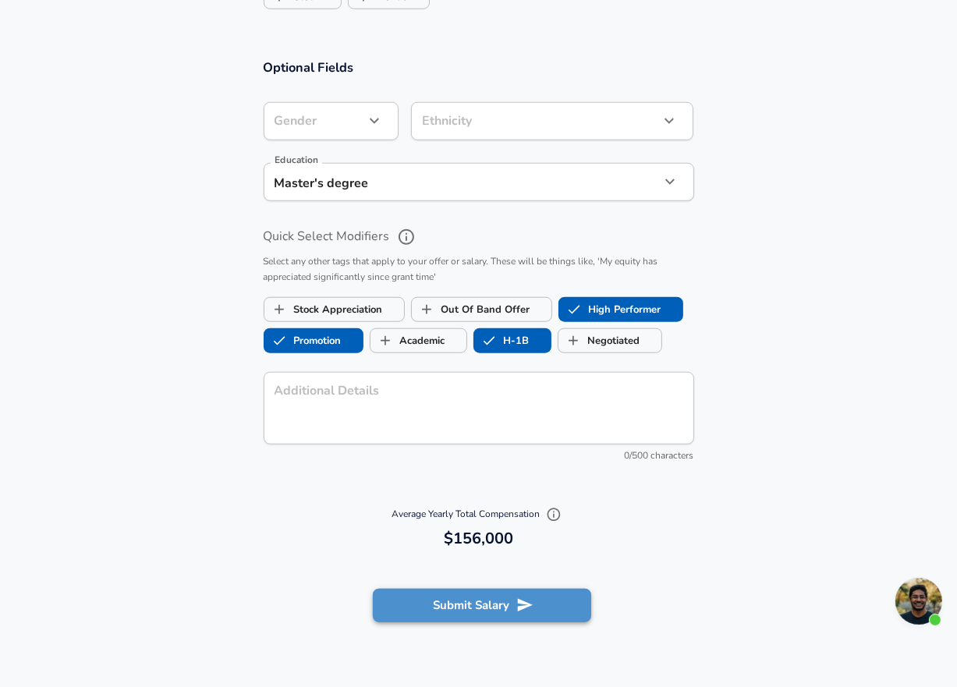
click at [497, 621] on button "Submit Salary" at bounding box center [482, 605] width 218 height 33
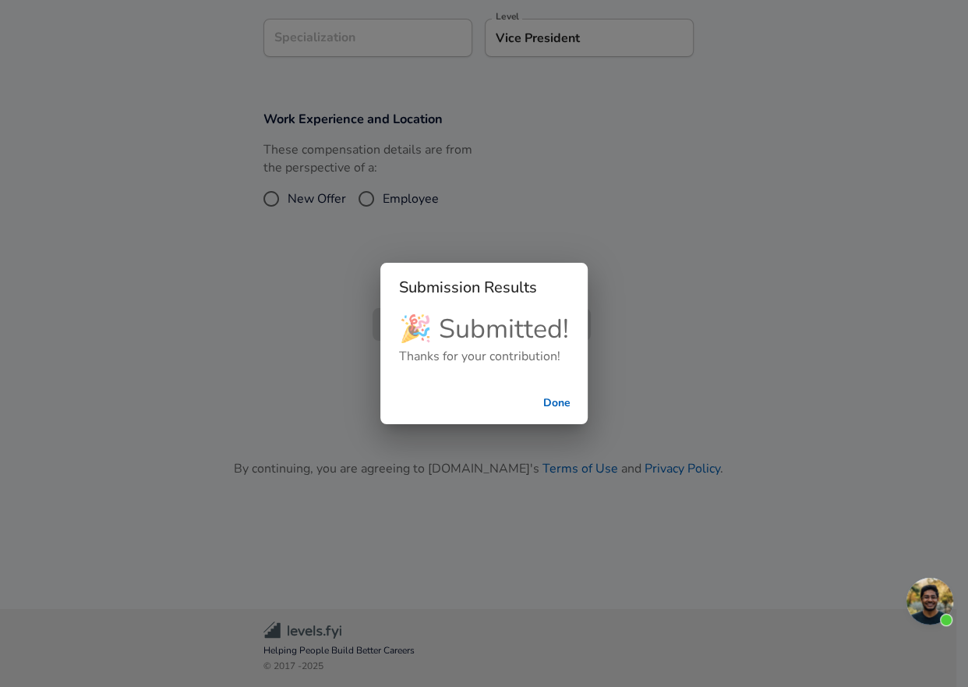
scroll to position [501, 0]
